Goal: Check status: Check status

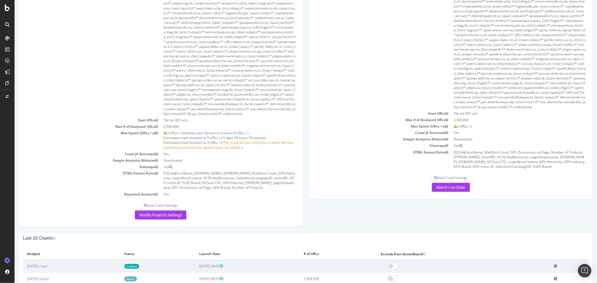
scroll to position [466, 0]
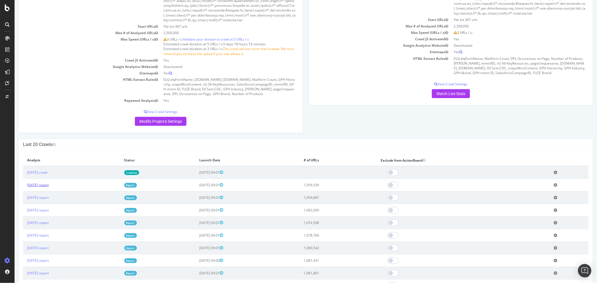
click at [43, 187] on link "[DATE] report" at bounding box center [38, 185] width 22 height 5
